Goal: Task Accomplishment & Management: Use online tool/utility

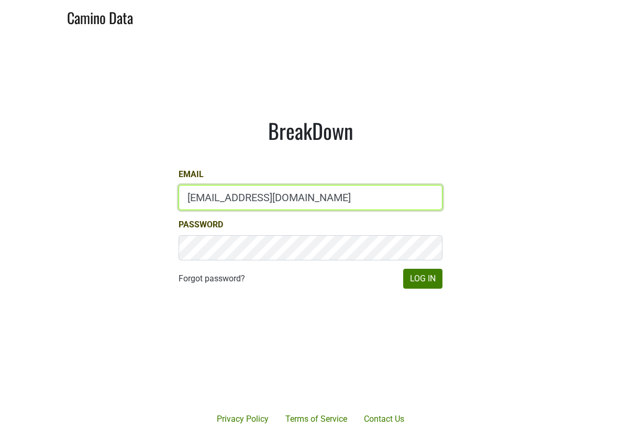
click at [301, 200] on input "[EMAIL_ADDRESS][DOMAIN_NAME]" at bounding box center [311, 197] width 264 height 25
type input "[PERSON_NAME][EMAIL_ADDRESS][DOMAIN_NAME]"
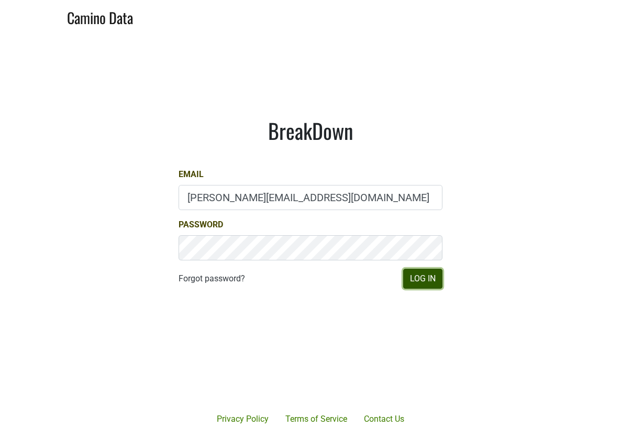
click at [422, 280] on button "Log In" at bounding box center [422, 279] width 39 height 20
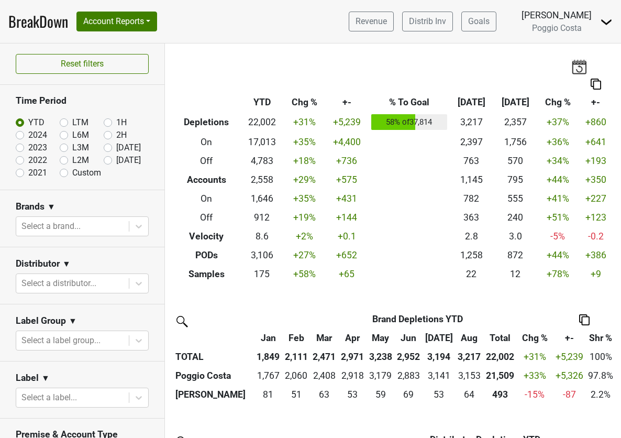
click at [72, 121] on label "LTM" at bounding box center [80, 122] width 16 height 13
click at [66, 121] on input "LTM" at bounding box center [81, 121] width 42 height 10
radio input "true"
